Goal: Task Accomplishment & Management: Manage account settings

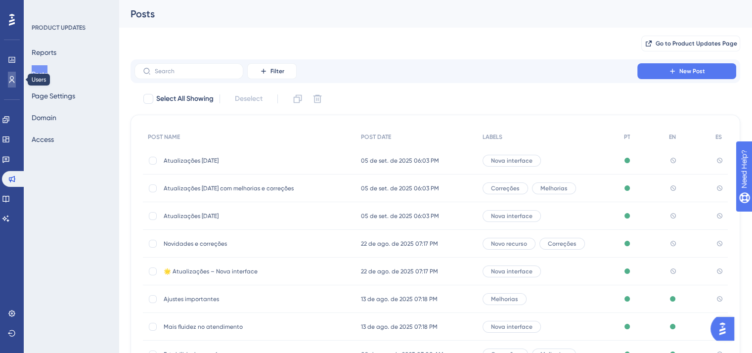
click at [8, 80] on icon at bounding box center [12, 80] width 8 height 8
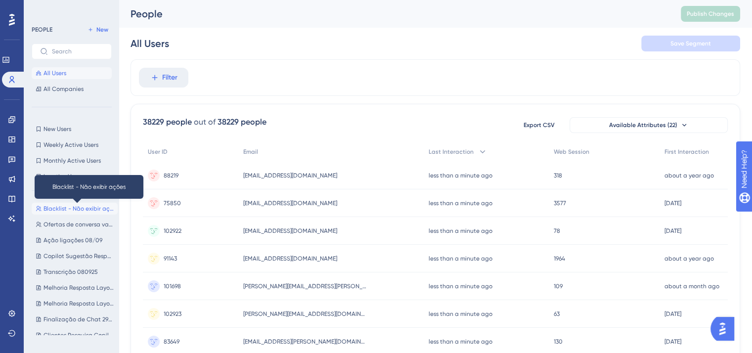
click at [77, 208] on span "Blacklist - Não exibir ações" at bounding box center [79, 209] width 70 height 8
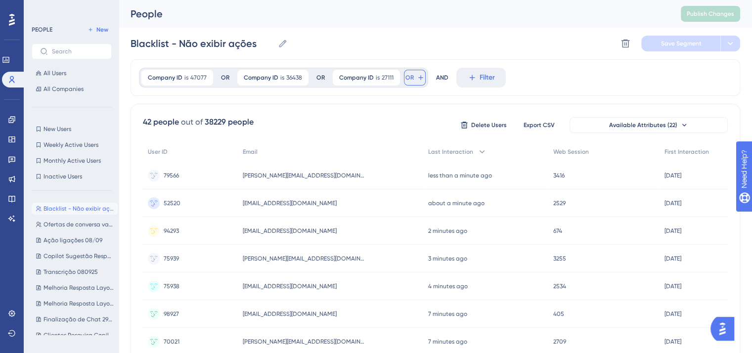
click at [408, 79] on span "OR" at bounding box center [409, 78] width 8 height 8
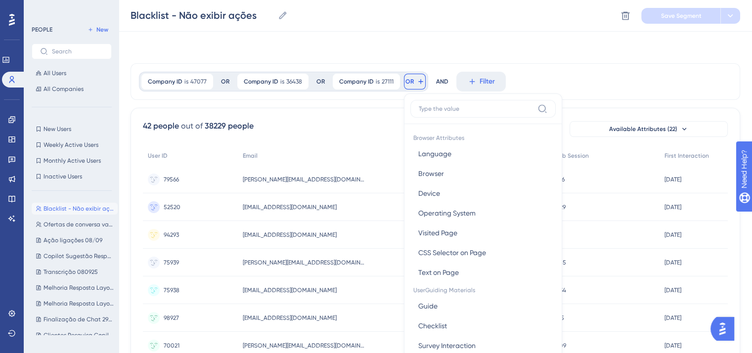
scroll to position [45, 0]
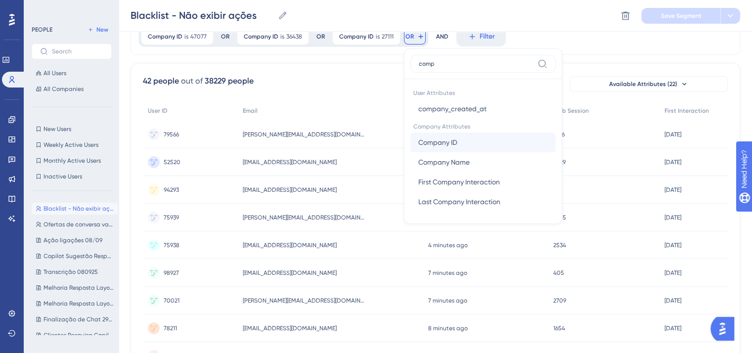
type input "comp"
click at [469, 137] on button "Company ID Company ID" at bounding box center [482, 142] width 145 height 20
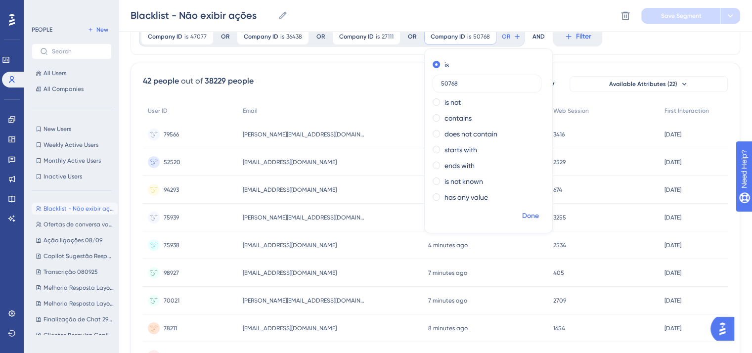
type input "50768"
click at [528, 218] on span "Done" at bounding box center [530, 216] width 17 height 12
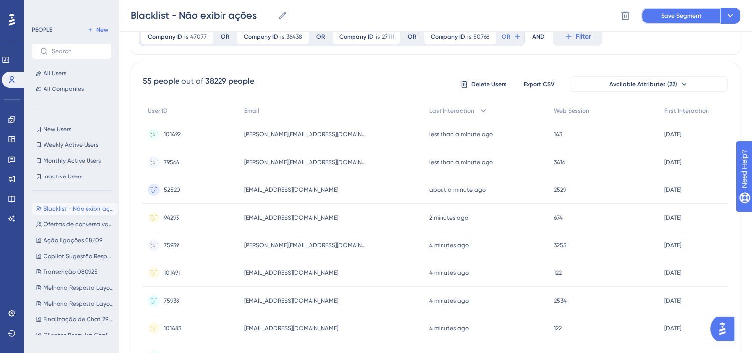
click at [672, 14] on span "Save Segment" at bounding box center [681, 16] width 41 height 8
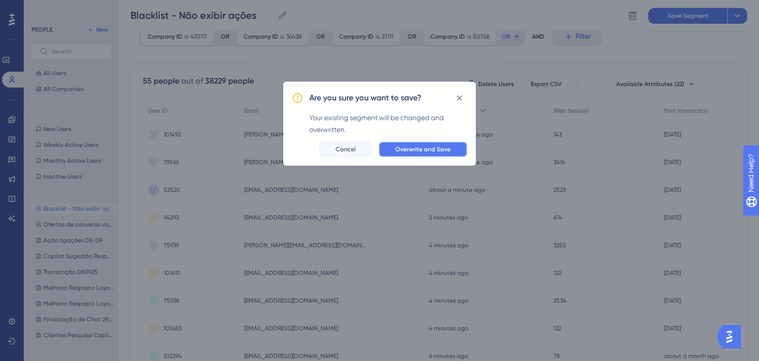
click at [427, 144] on button "Overwrite and Save" at bounding box center [423, 149] width 89 height 16
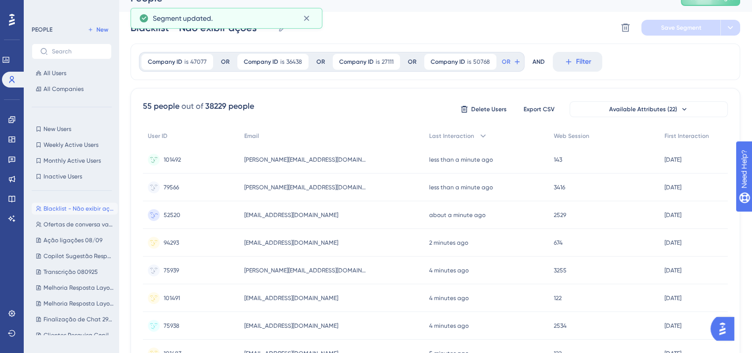
scroll to position [0, 0]
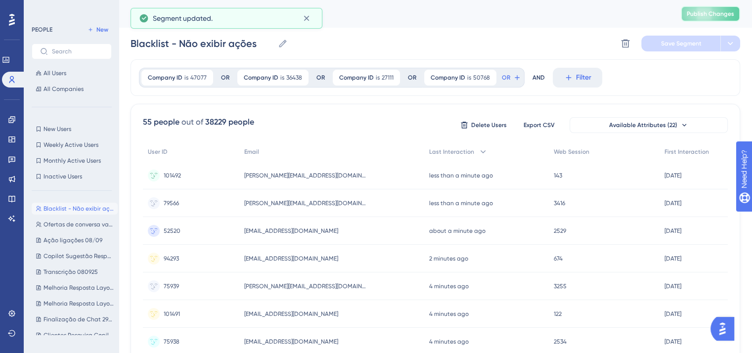
click at [725, 12] on span "Publish Changes" at bounding box center [710, 14] width 47 height 8
